Goal: Transaction & Acquisition: Purchase product/service

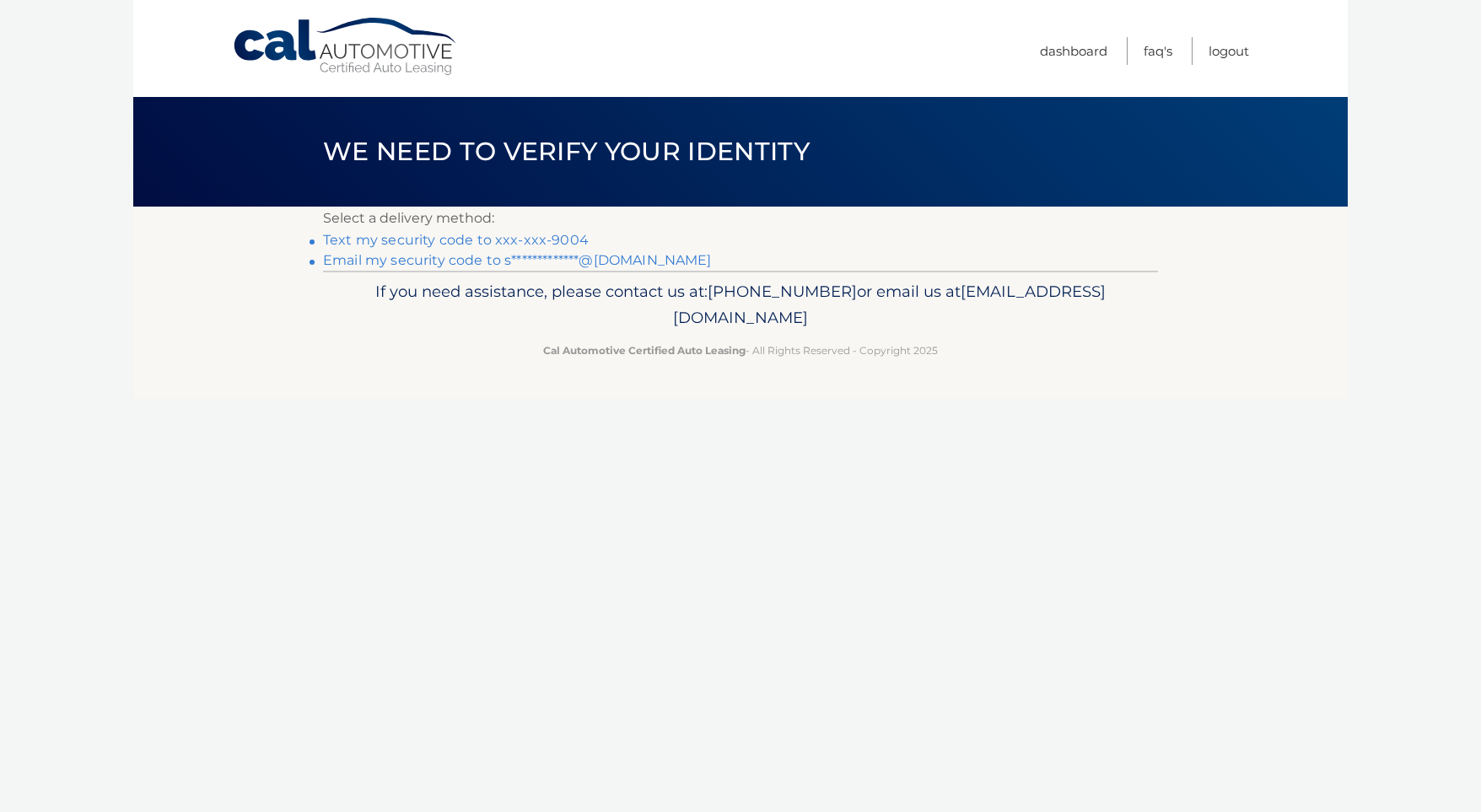
click at [405, 246] on link "Text my security code to xxx-xxx-9004" at bounding box center [455, 240] width 265 height 16
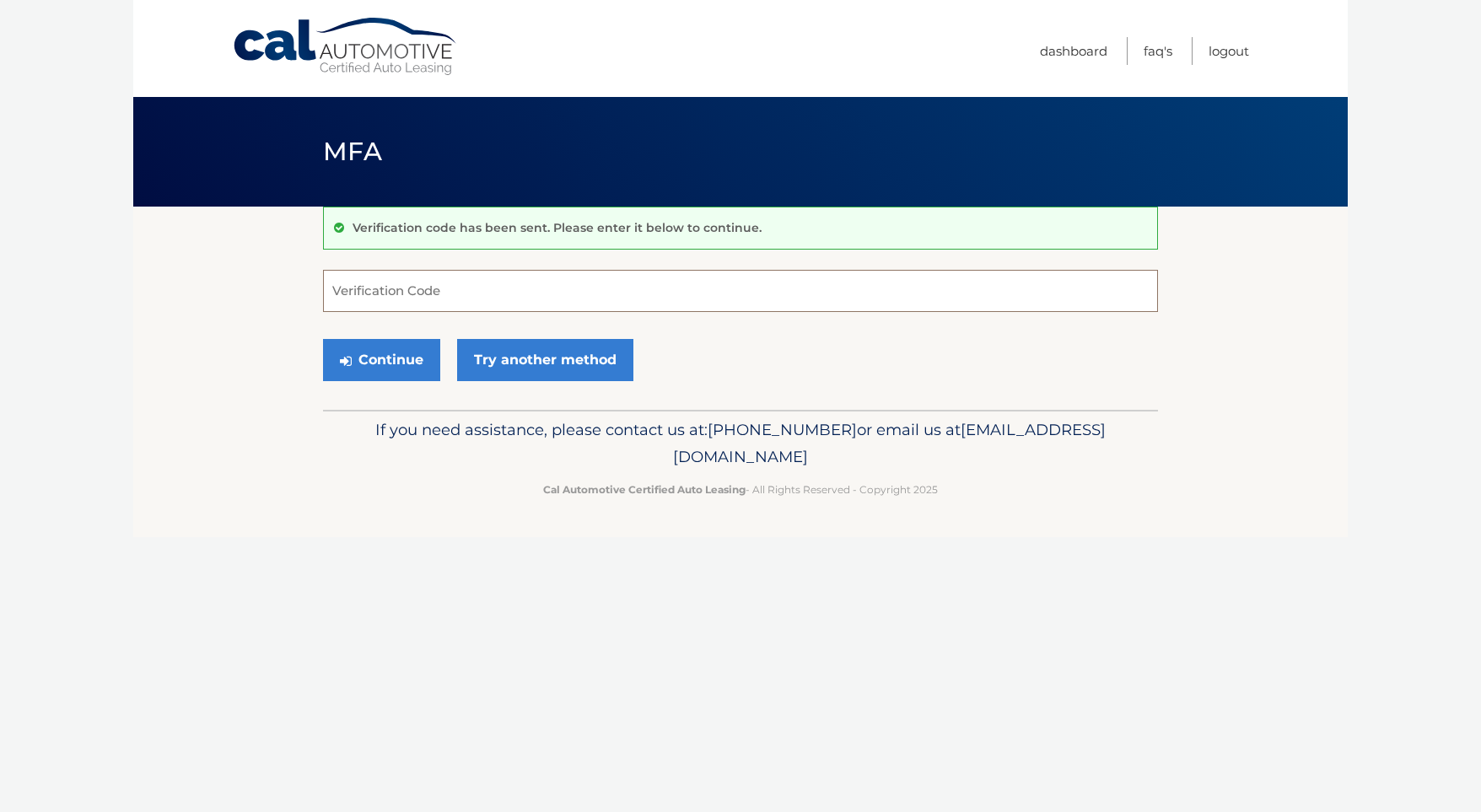
click at [439, 289] on input "Verification Code" at bounding box center [740, 290] width 835 height 42
type input "399586"
click at [362, 362] on button "Continue" at bounding box center [381, 359] width 117 height 42
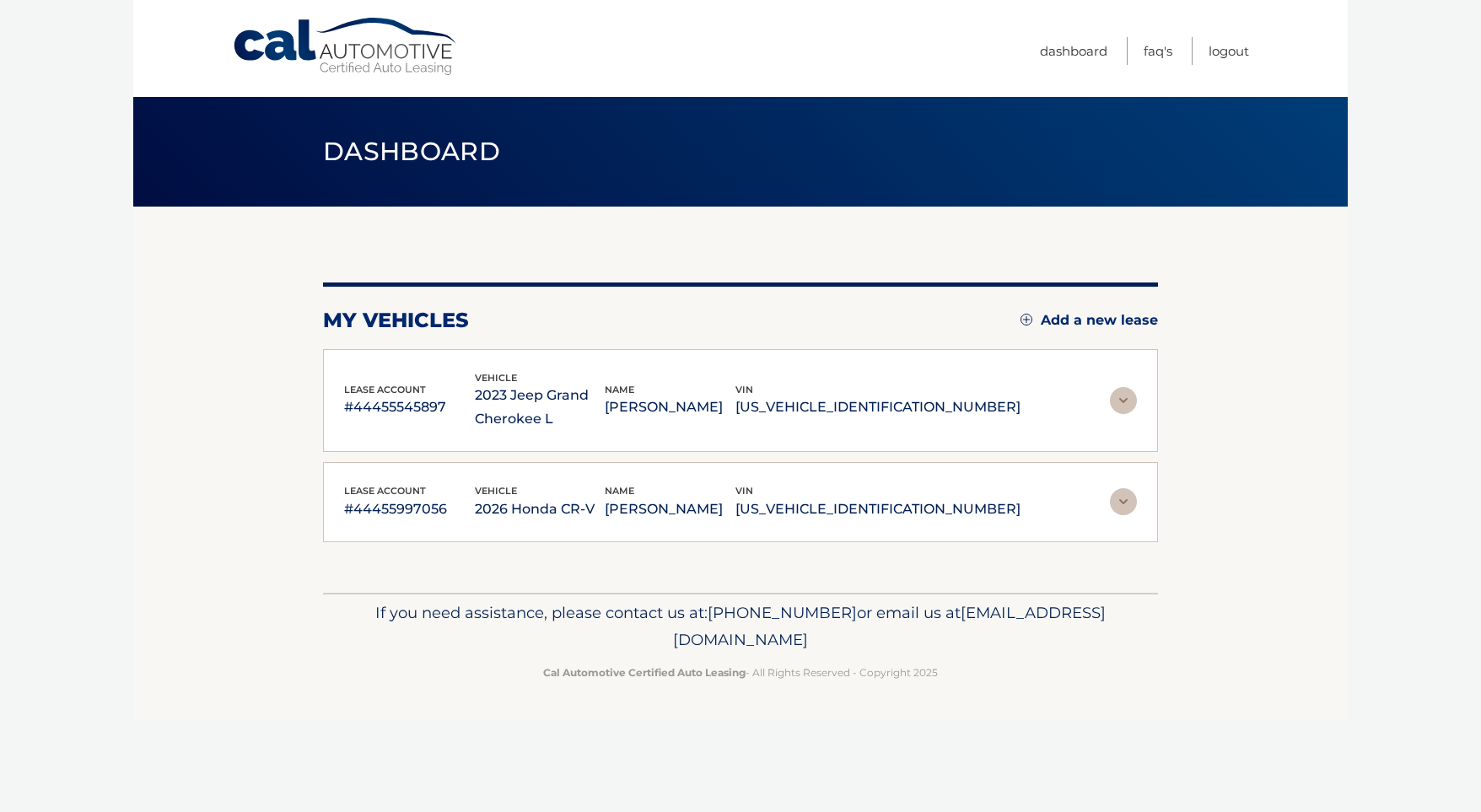
click at [1127, 400] on img at bounding box center [1123, 401] width 27 height 27
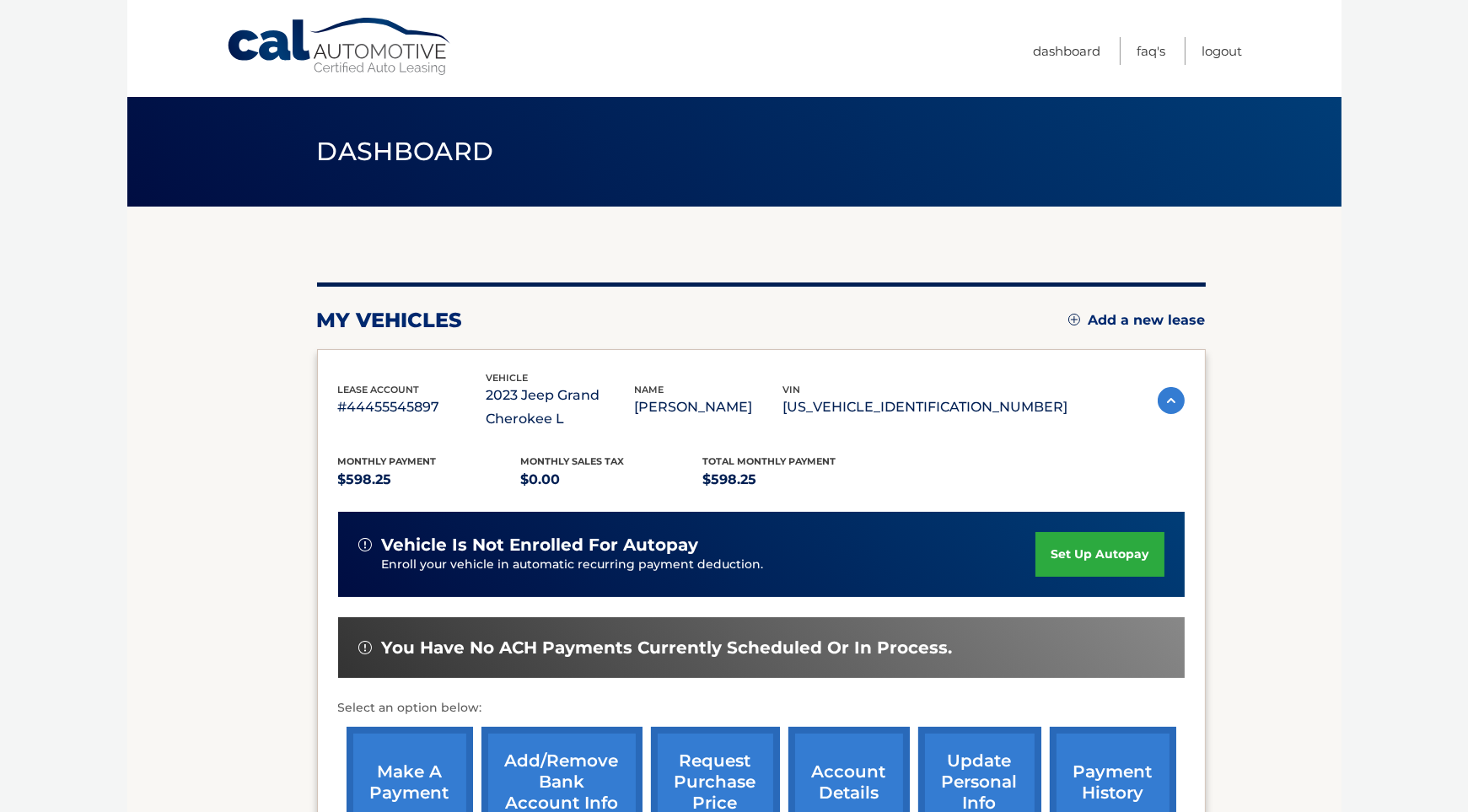
click at [430, 750] on link "make a payment" at bounding box center [410, 782] width 126 height 110
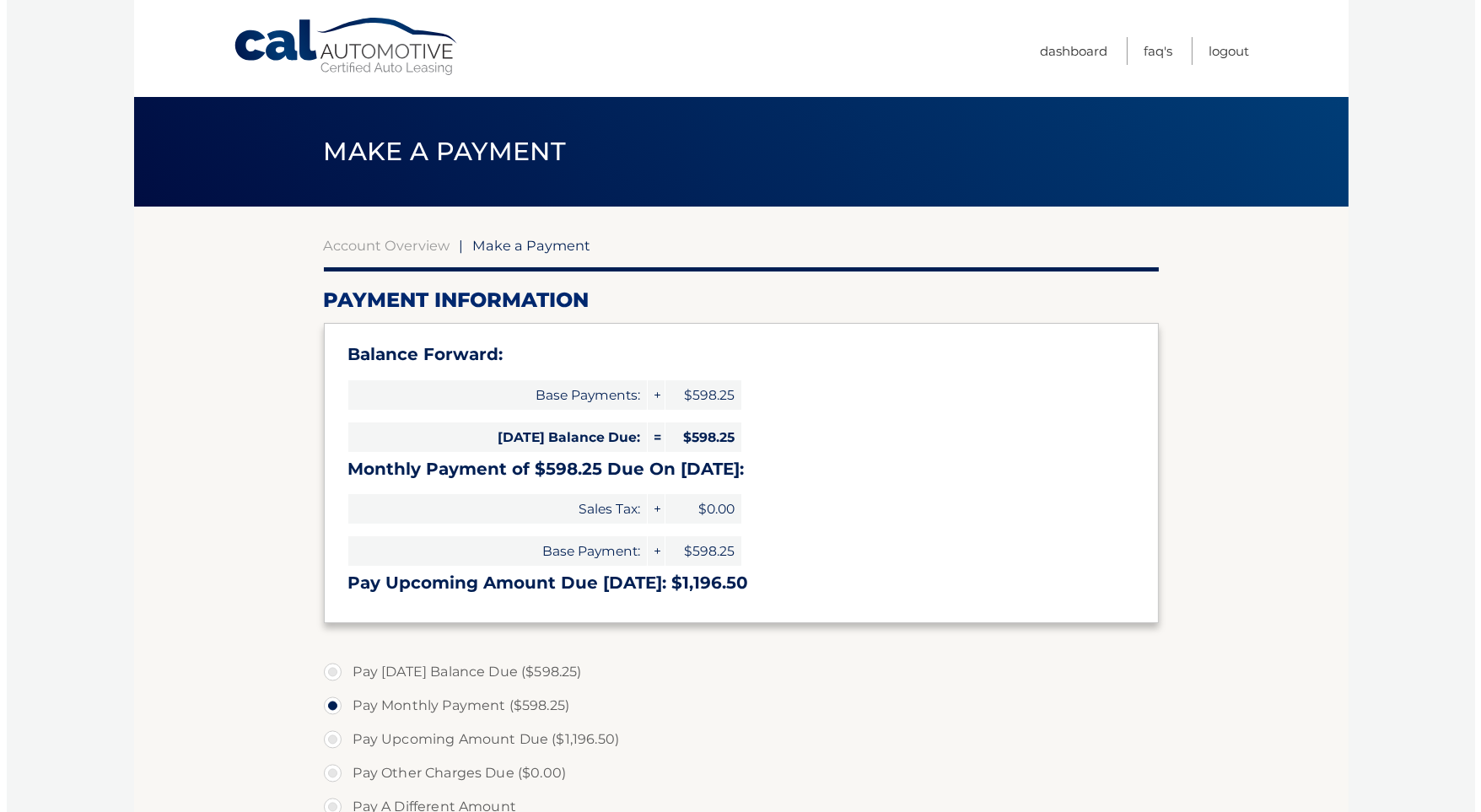
scroll to position [462, 0]
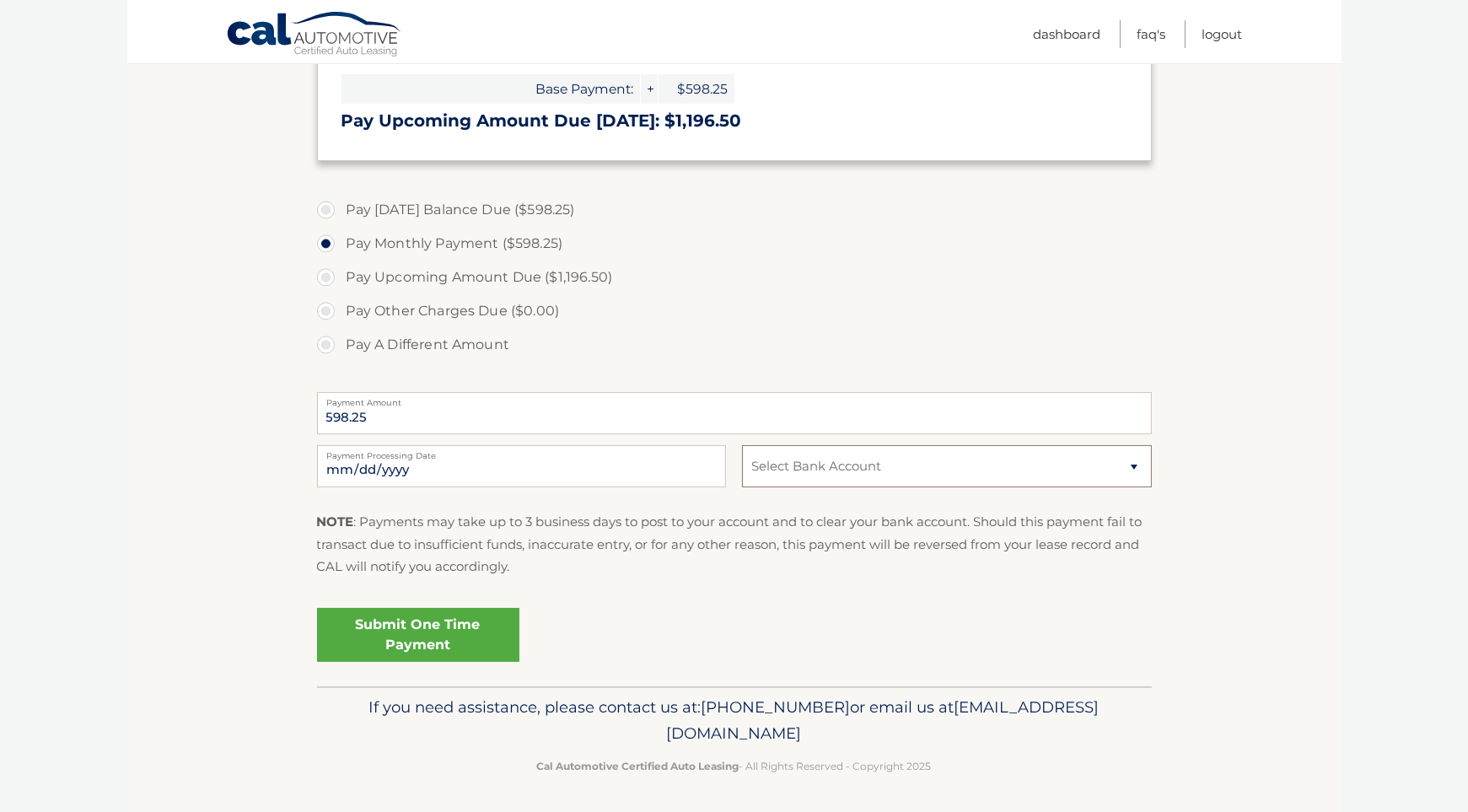
click at [912, 476] on select "Select Bank Account Checking FLAGSTAR BANK, NA *****7287 Checking JPMORGAN CHAS…" at bounding box center [946, 466] width 409 height 42
select select "MTE0YzM5YTYtYjkyNi00YmNkLTk0NWYtMWNjNWNjZTFmMTZm"
click at [742, 445] on select "Select Bank Account Checking FLAGSTAR BANK, NA *****7287 Checking JPMORGAN CHAS…" at bounding box center [946, 466] width 409 height 42
click at [385, 623] on link "Submit One Time Payment" at bounding box center [419, 635] width 203 height 54
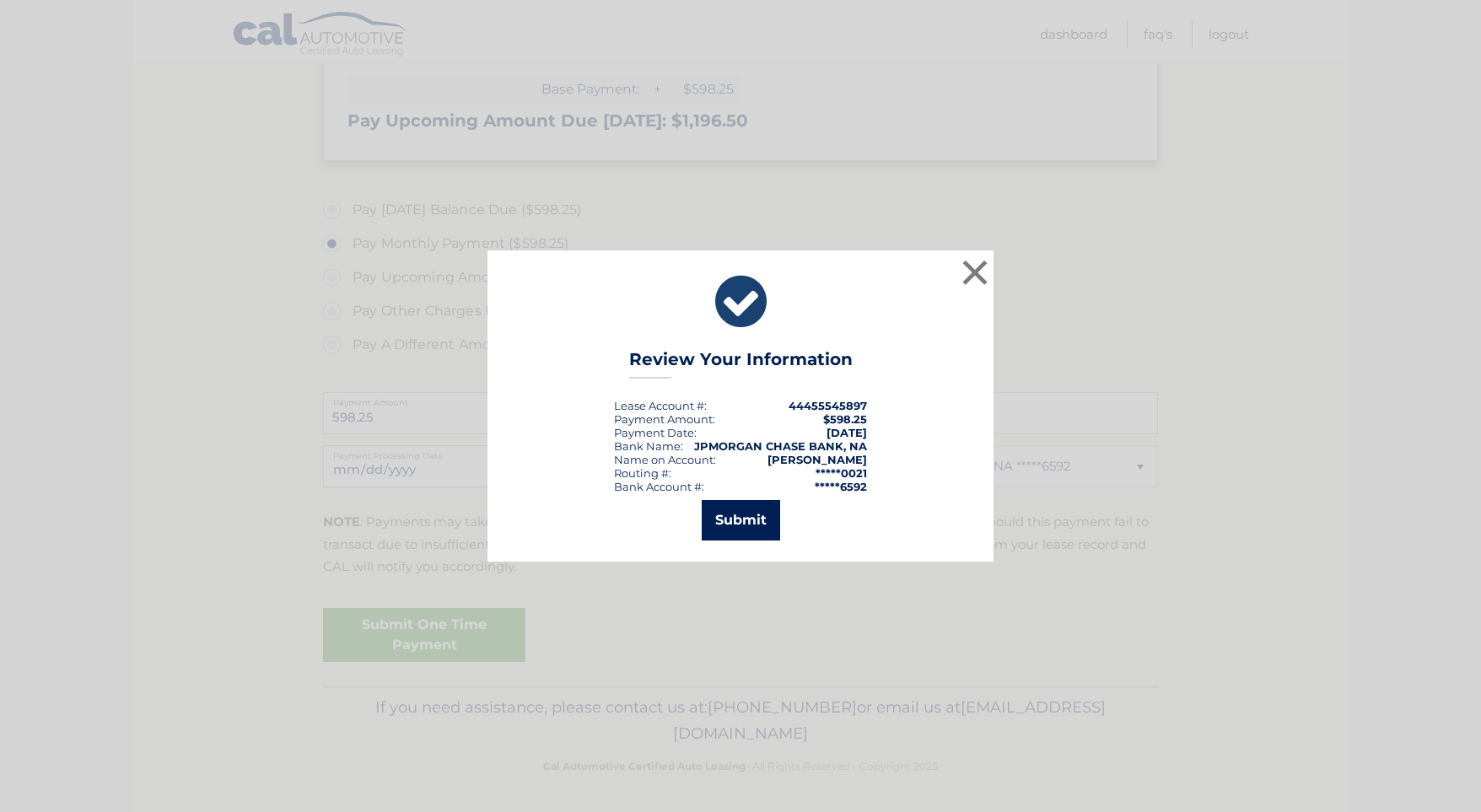
click at [758, 524] on button "Submit" at bounding box center [740, 520] width 78 height 40
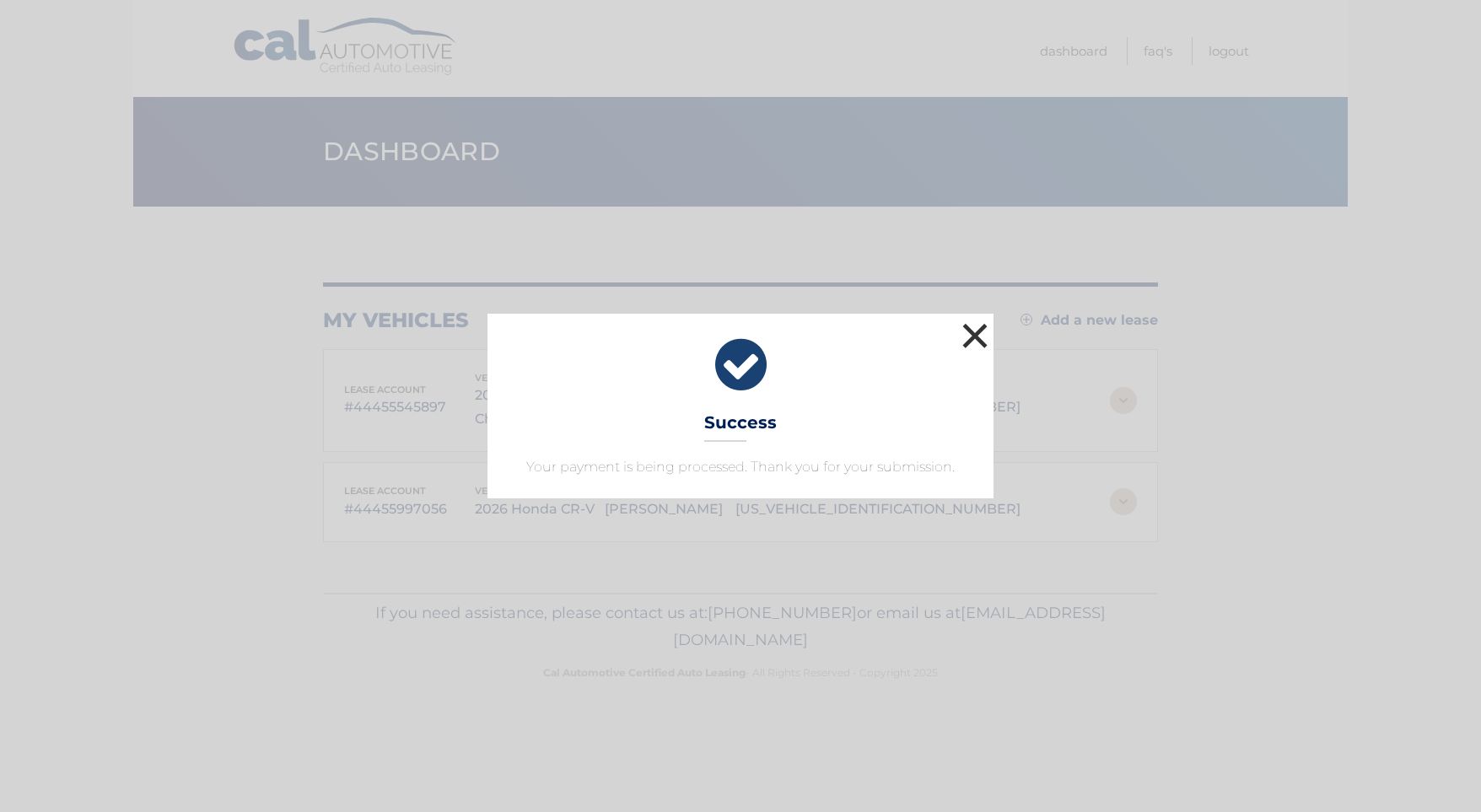
click at [972, 326] on button "×" at bounding box center [975, 336] width 34 height 34
